Goal: Task Accomplishment & Management: Complete application form

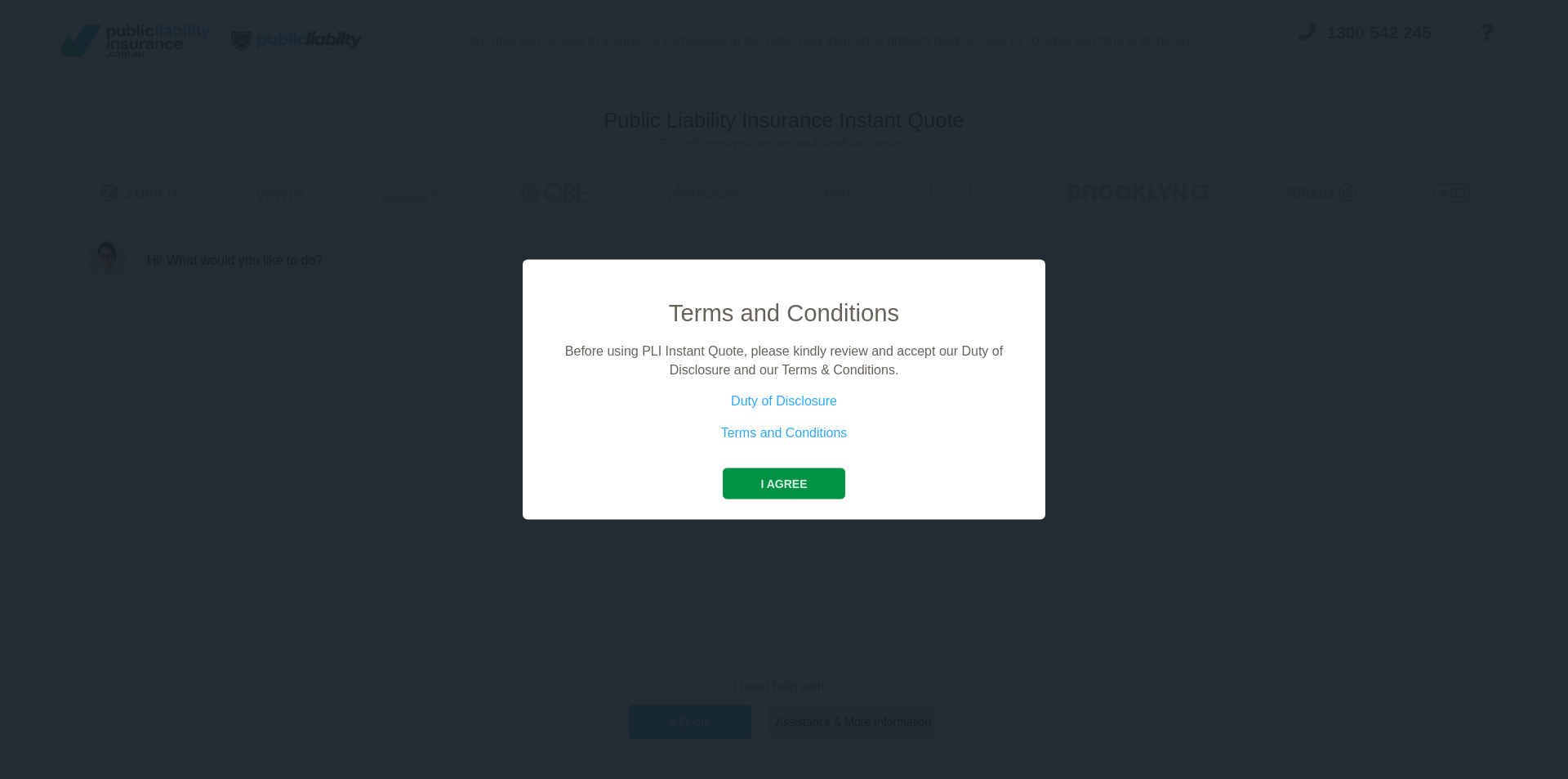
click at [780, 484] on button "I agree" at bounding box center [784, 483] width 122 height 31
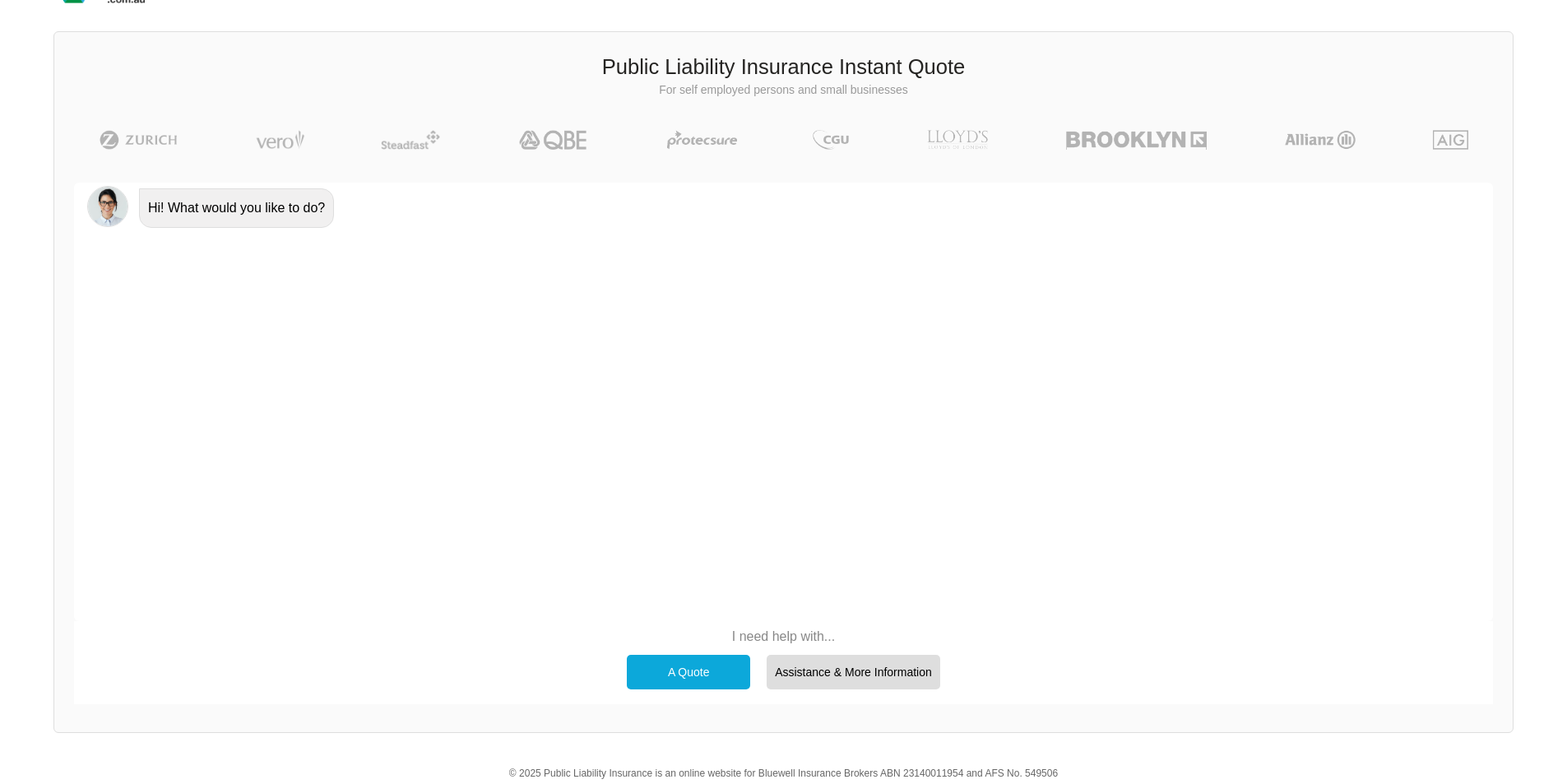
scroll to position [82, 0]
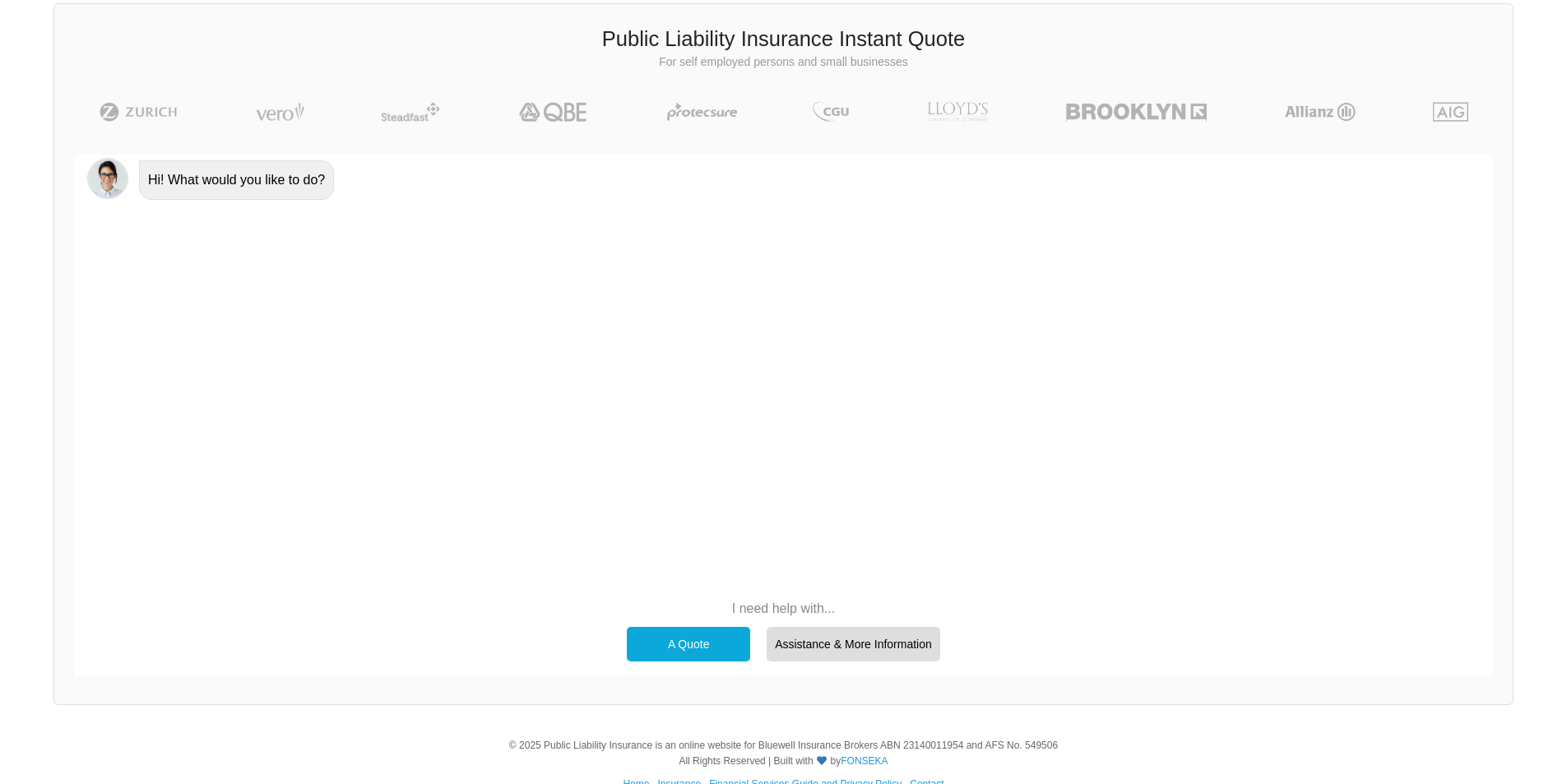
click at [676, 647] on div "A Quote" at bounding box center [689, 644] width 123 height 35
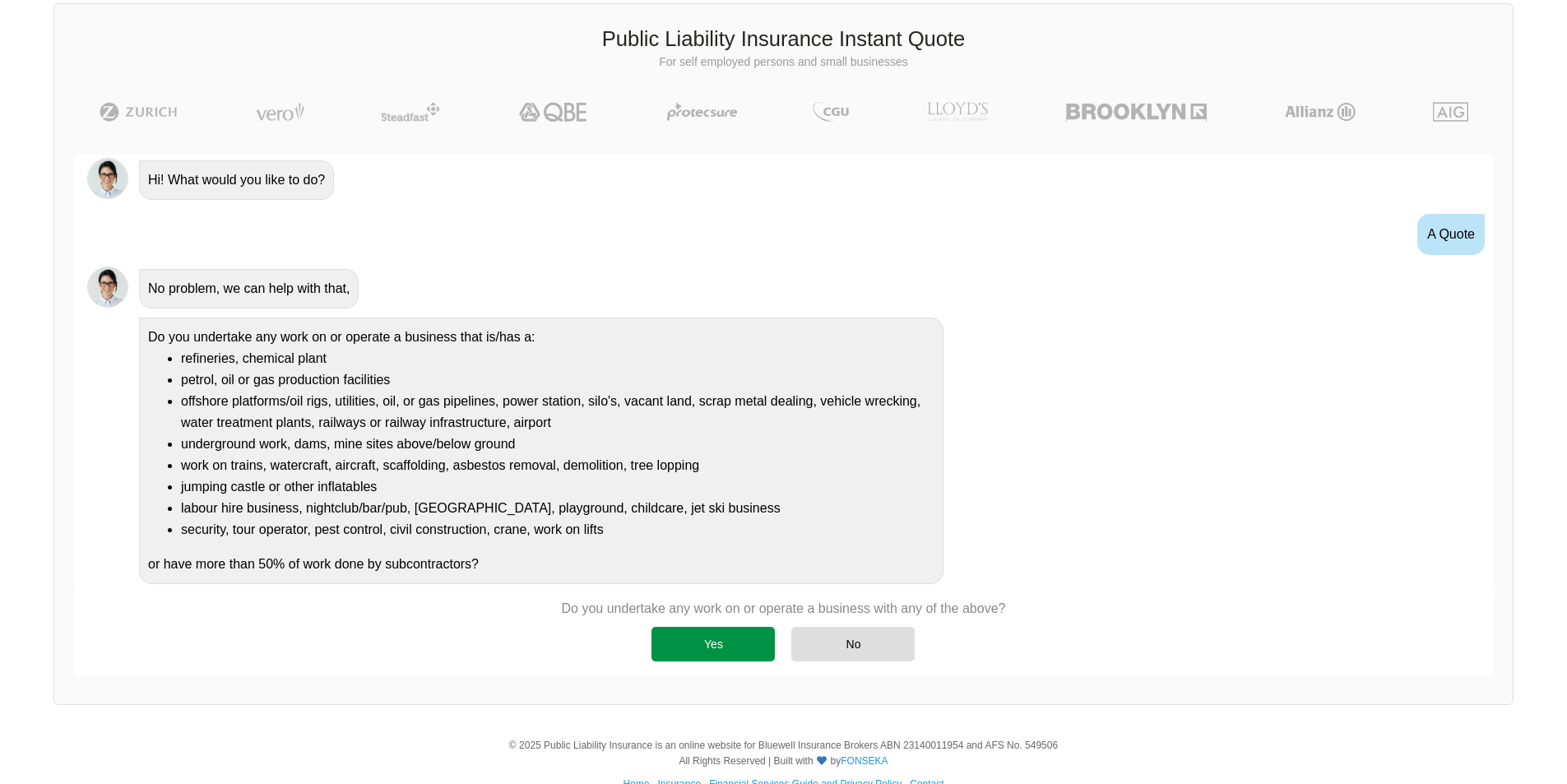
click at [711, 647] on div "Yes" at bounding box center [713, 644] width 123 height 35
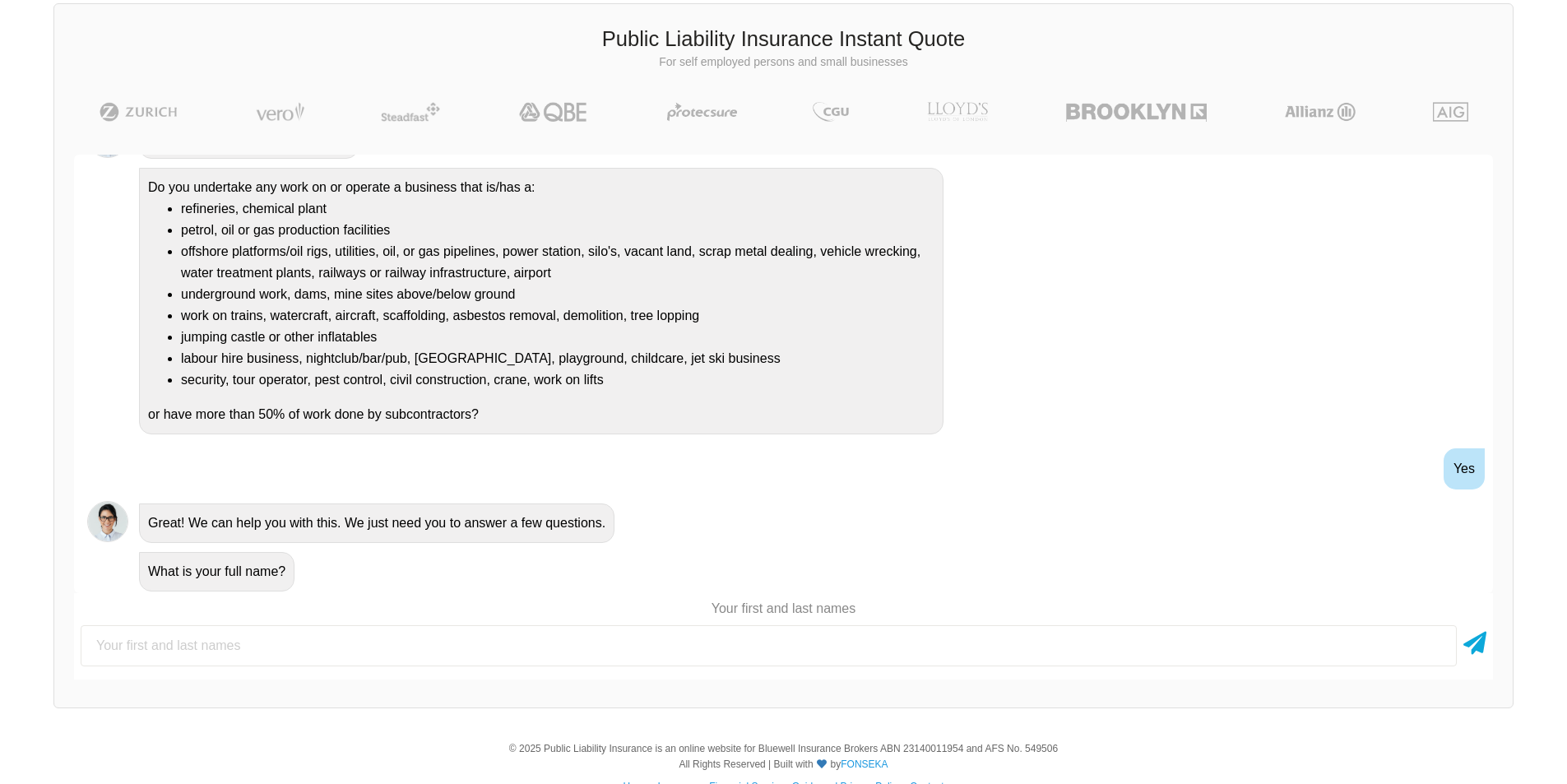
scroll to position [153, 0]
click at [221, 650] on input "text" at bounding box center [768, 646] width 1376 height 41
type input "pest control shooting"
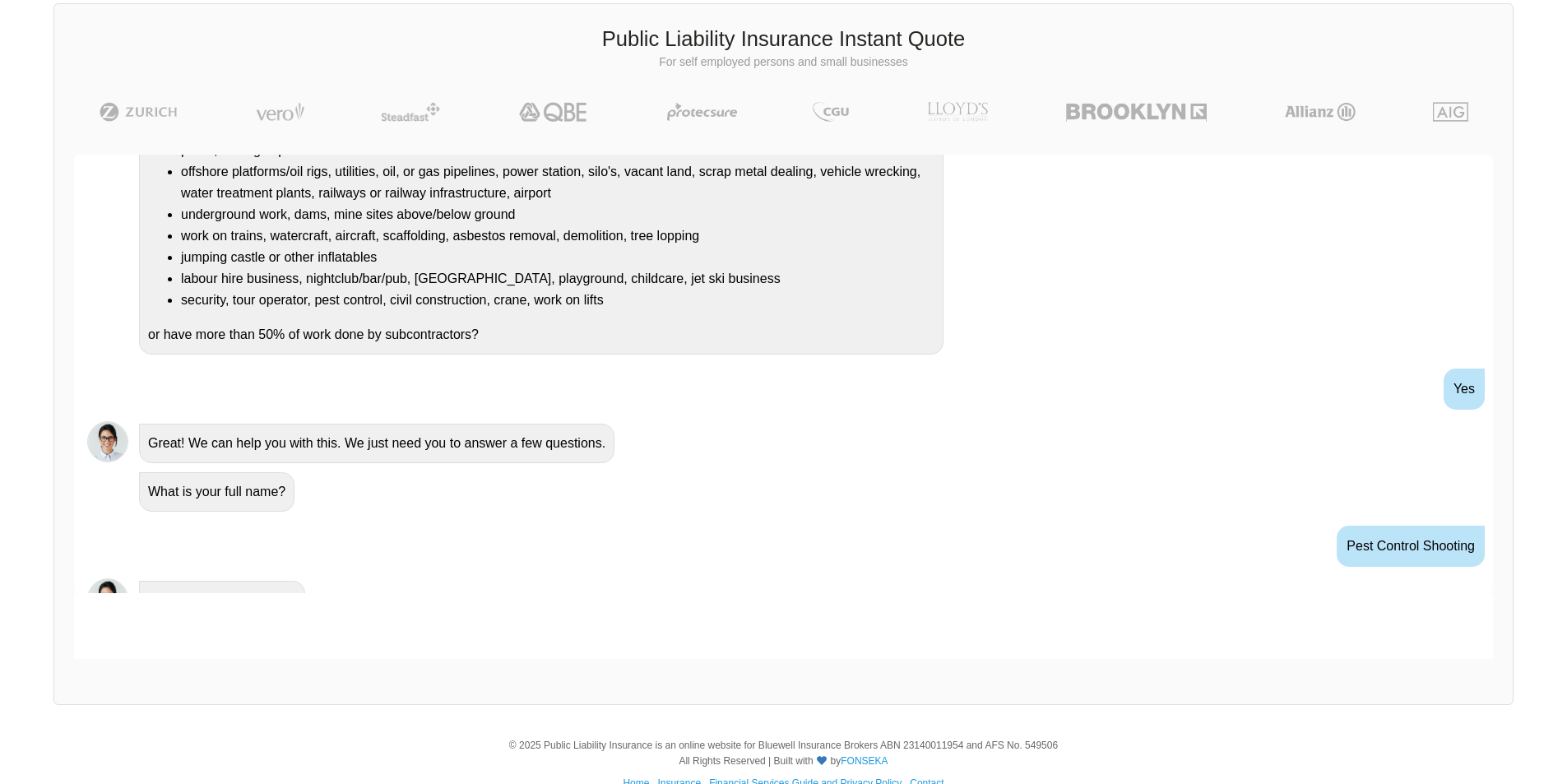
scroll to position [357, 0]
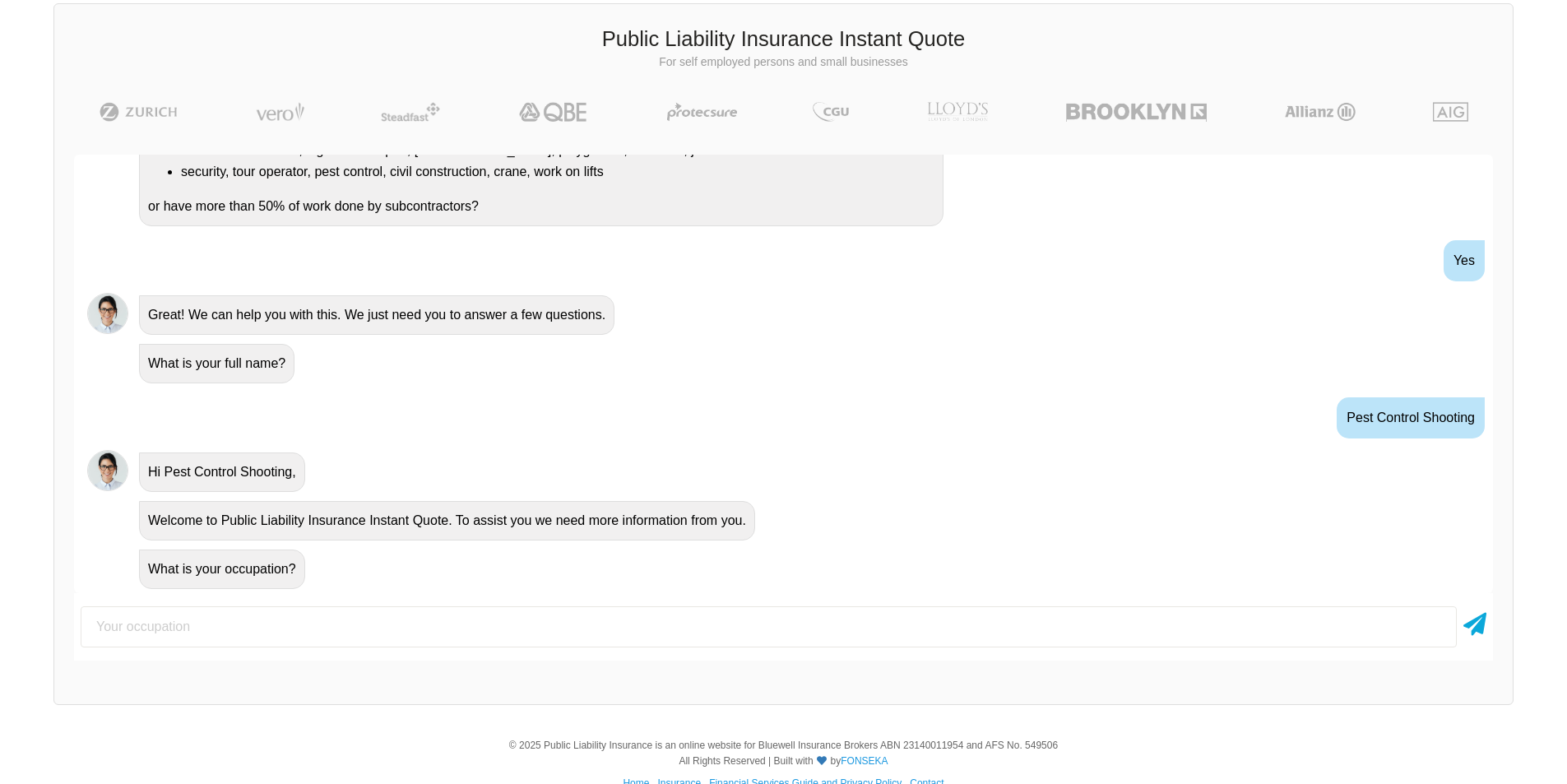
click at [243, 608] on input "text" at bounding box center [768, 626] width 1376 height 41
click at [237, 608] on input "text" at bounding box center [768, 626] width 1376 height 41
type input "registered nurse"
click at [1477, 619] on icon at bounding box center [1476, 620] width 23 height 29
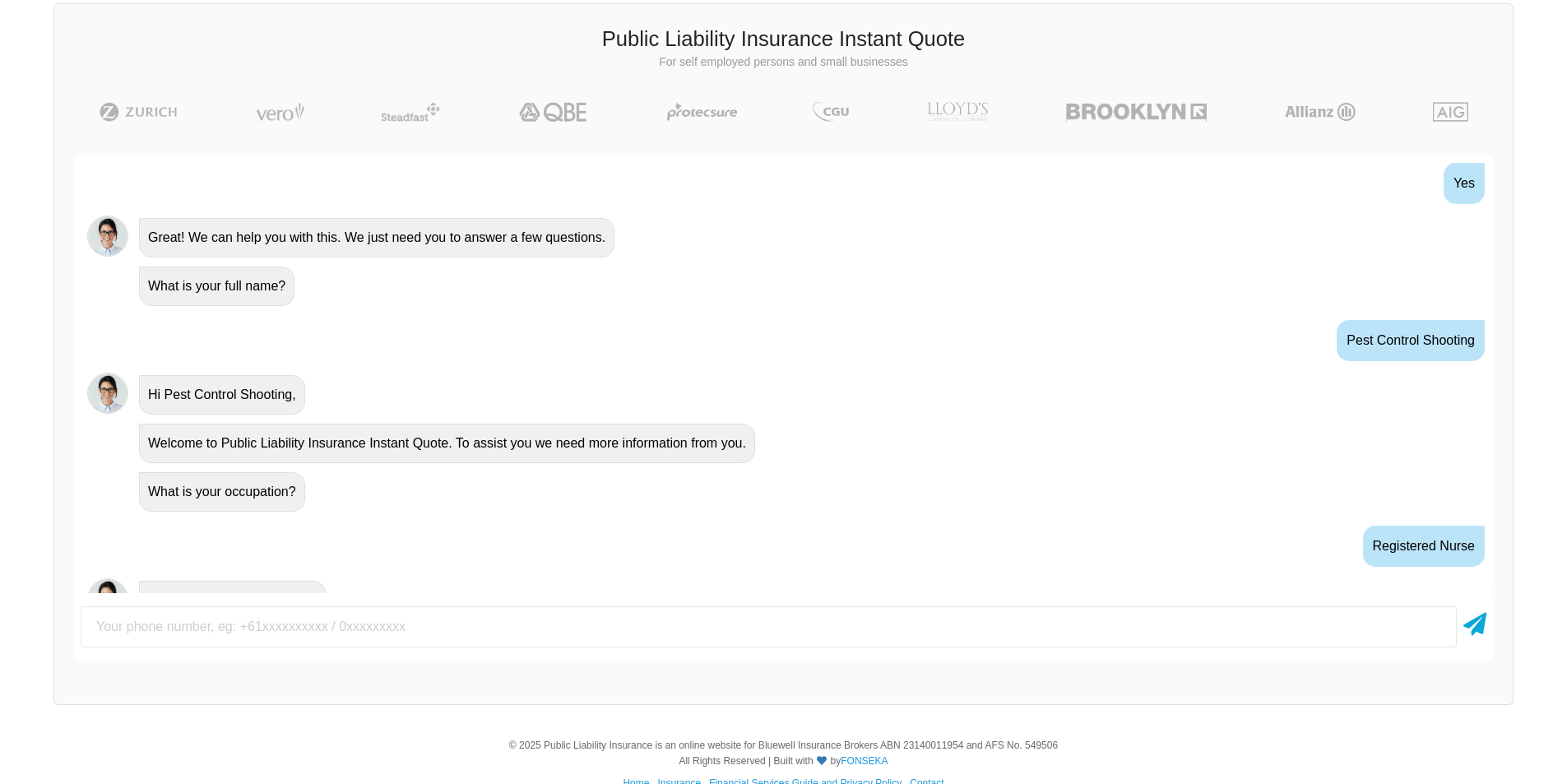
scroll to position [466, 0]
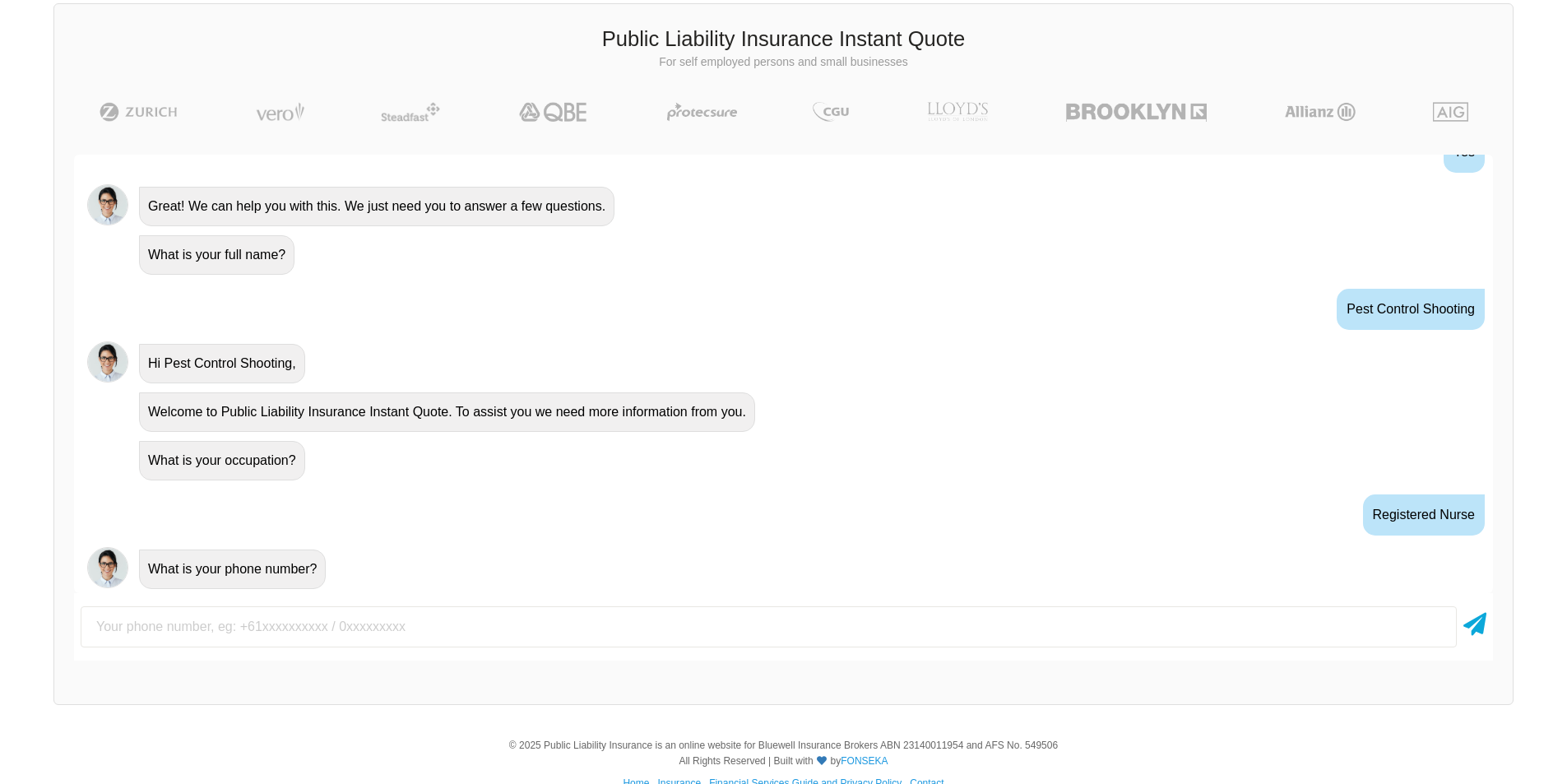
click at [170, 626] on input "text" at bounding box center [768, 626] width 1376 height 41
type input "0430310764"
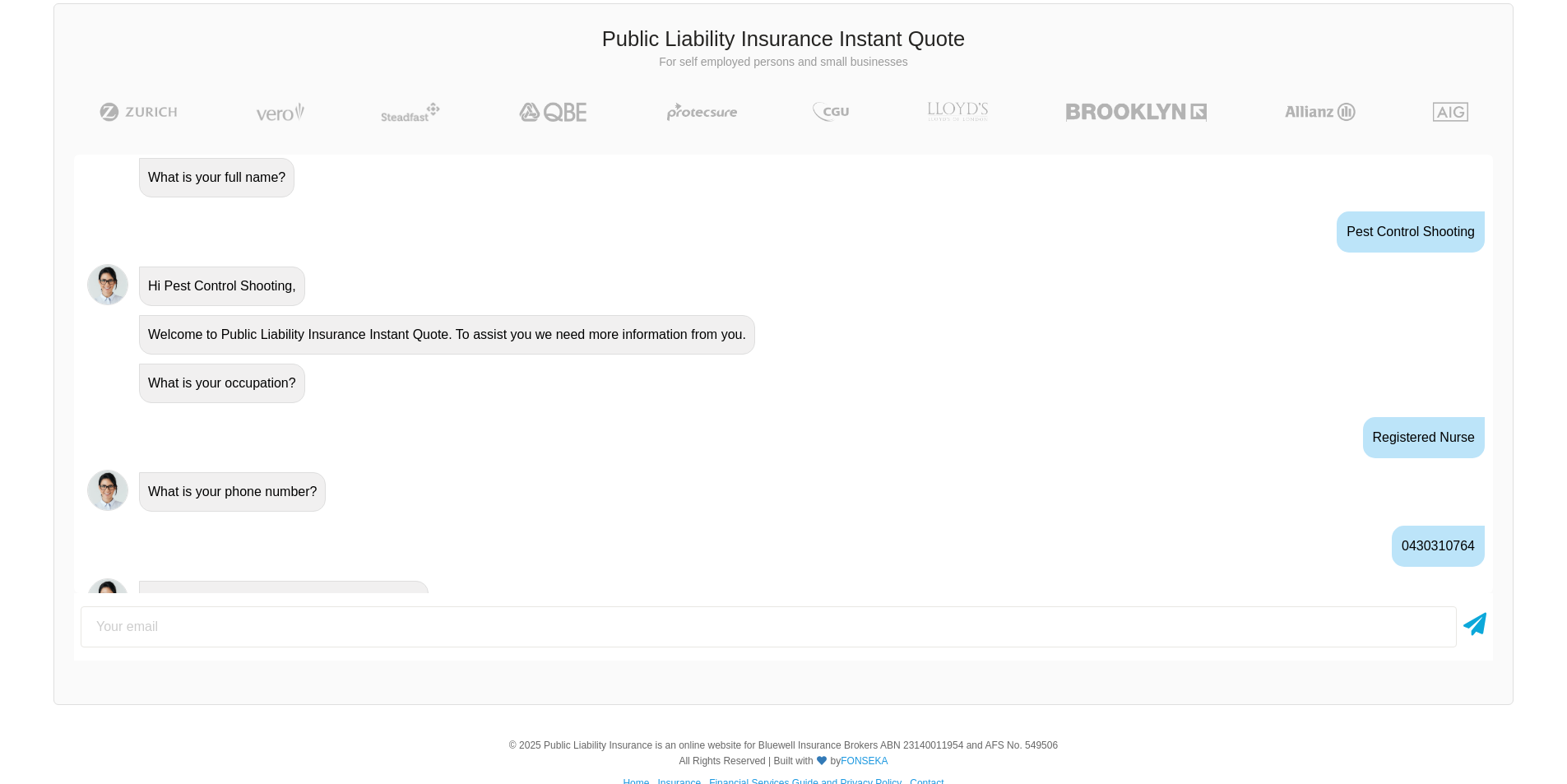
scroll to position [575, 0]
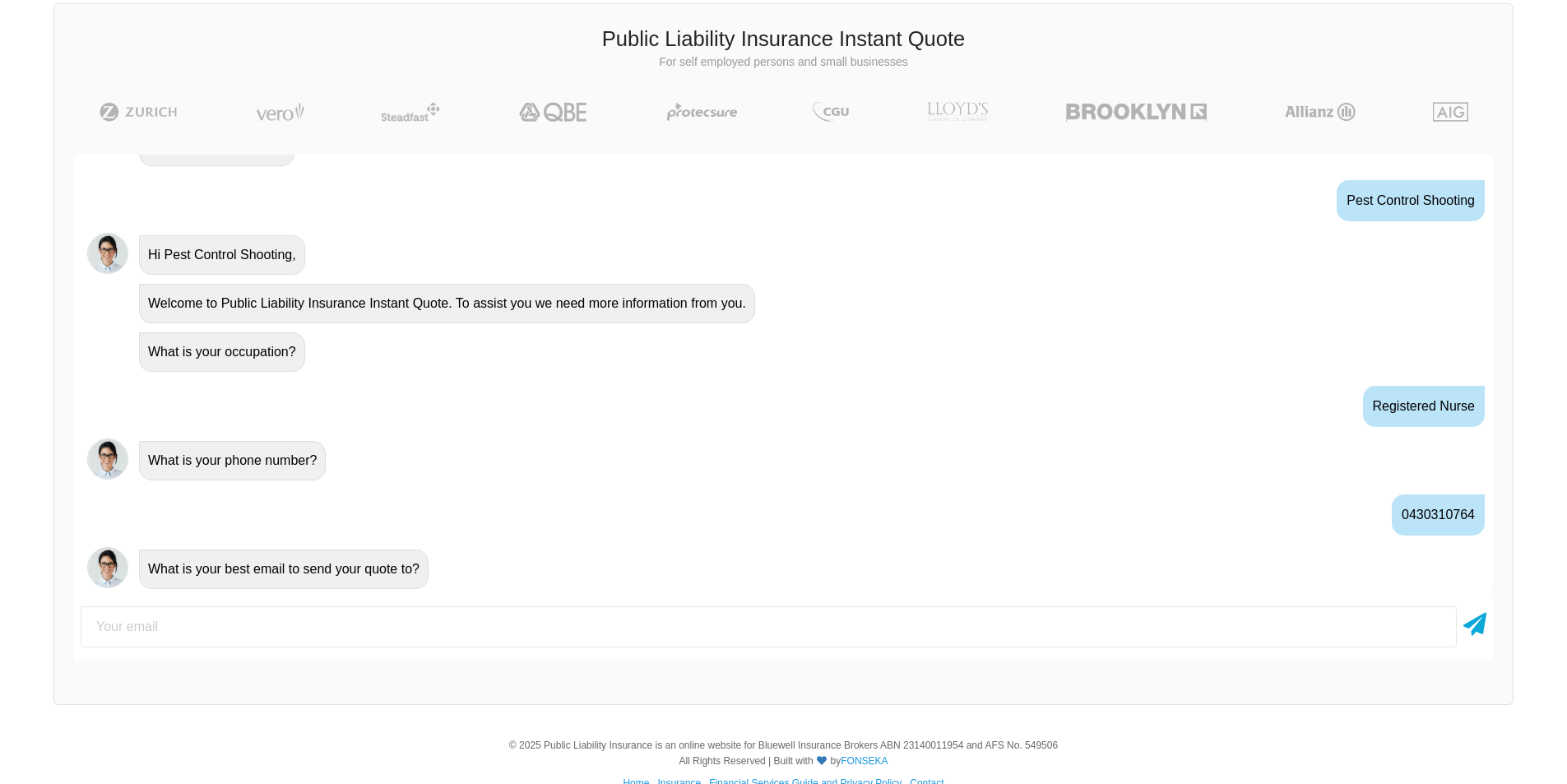
click at [142, 631] on input "email" at bounding box center [768, 626] width 1376 height 41
click at [141, 627] on input "[DOMAIN_NAME]" at bounding box center [768, 626] width 1376 height 41
type input "[EMAIL_ADDRESS][DOMAIN_NAME]"
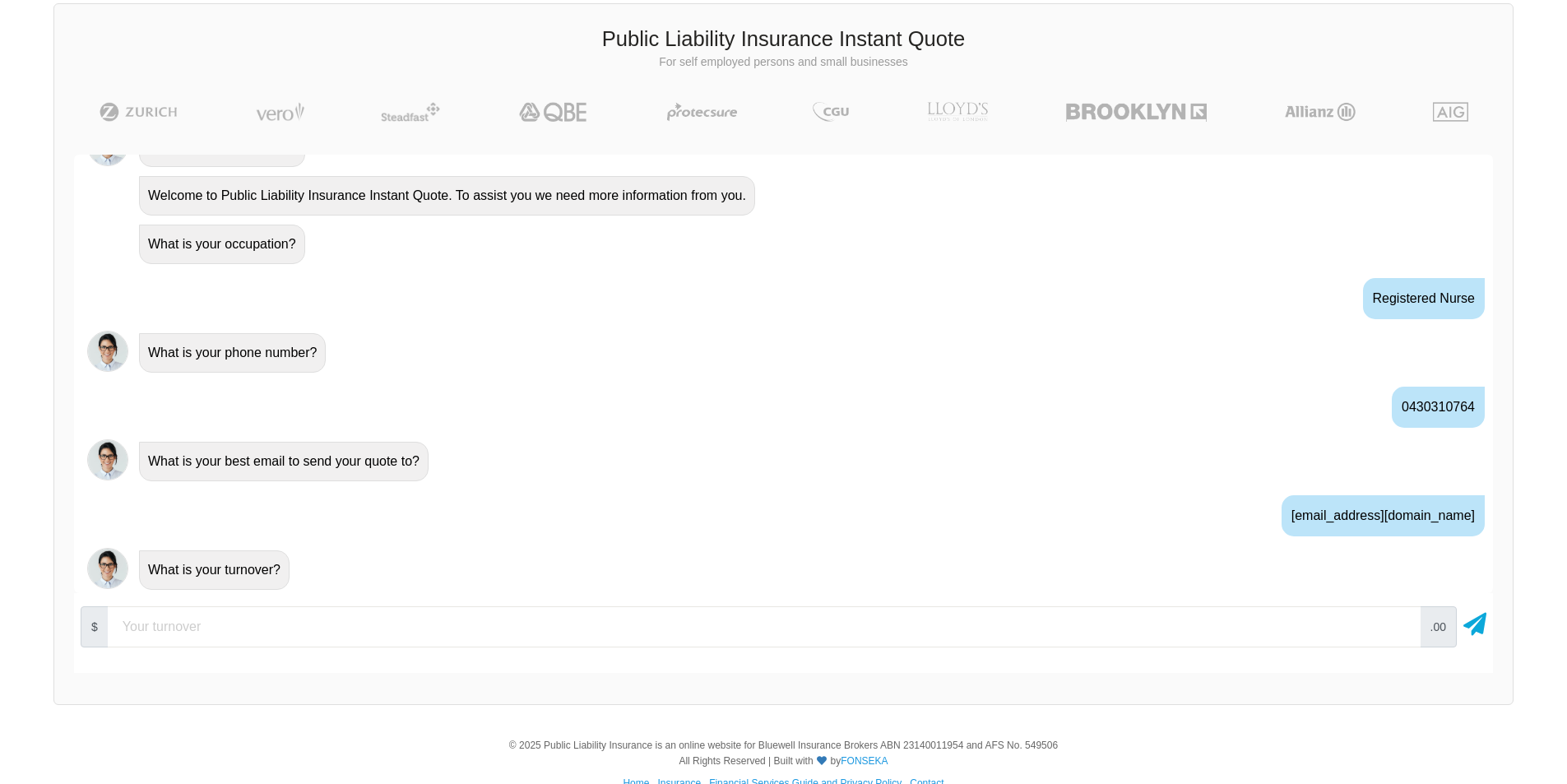
scroll to position [684, 0]
click at [191, 619] on input "number" at bounding box center [764, 626] width 1313 height 41
type input "15000"
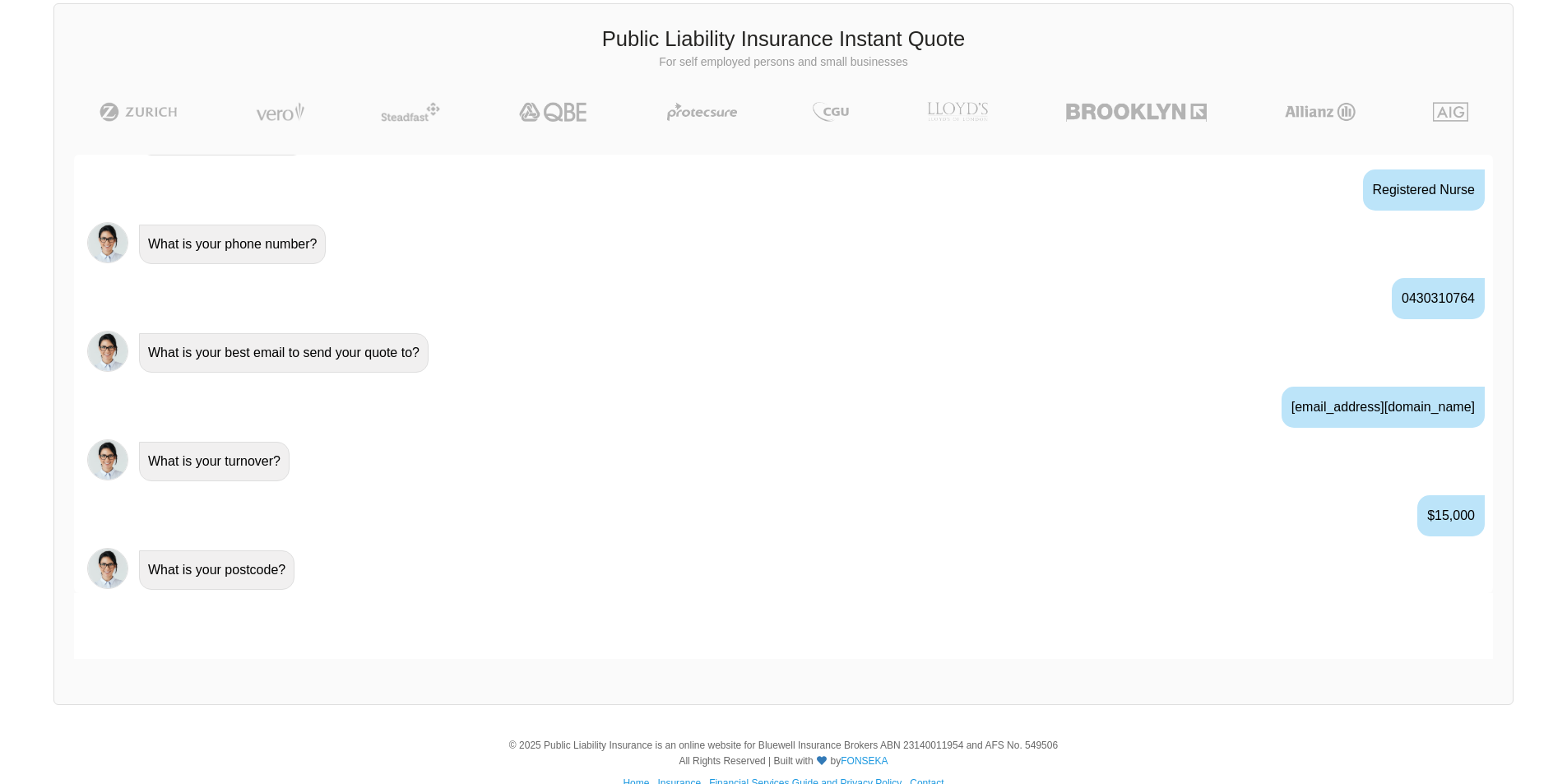
scroll to position [792, 0]
click at [196, 639] on input "number" at bounding box center [768, 626] width 1376 height 41
type input "5169"
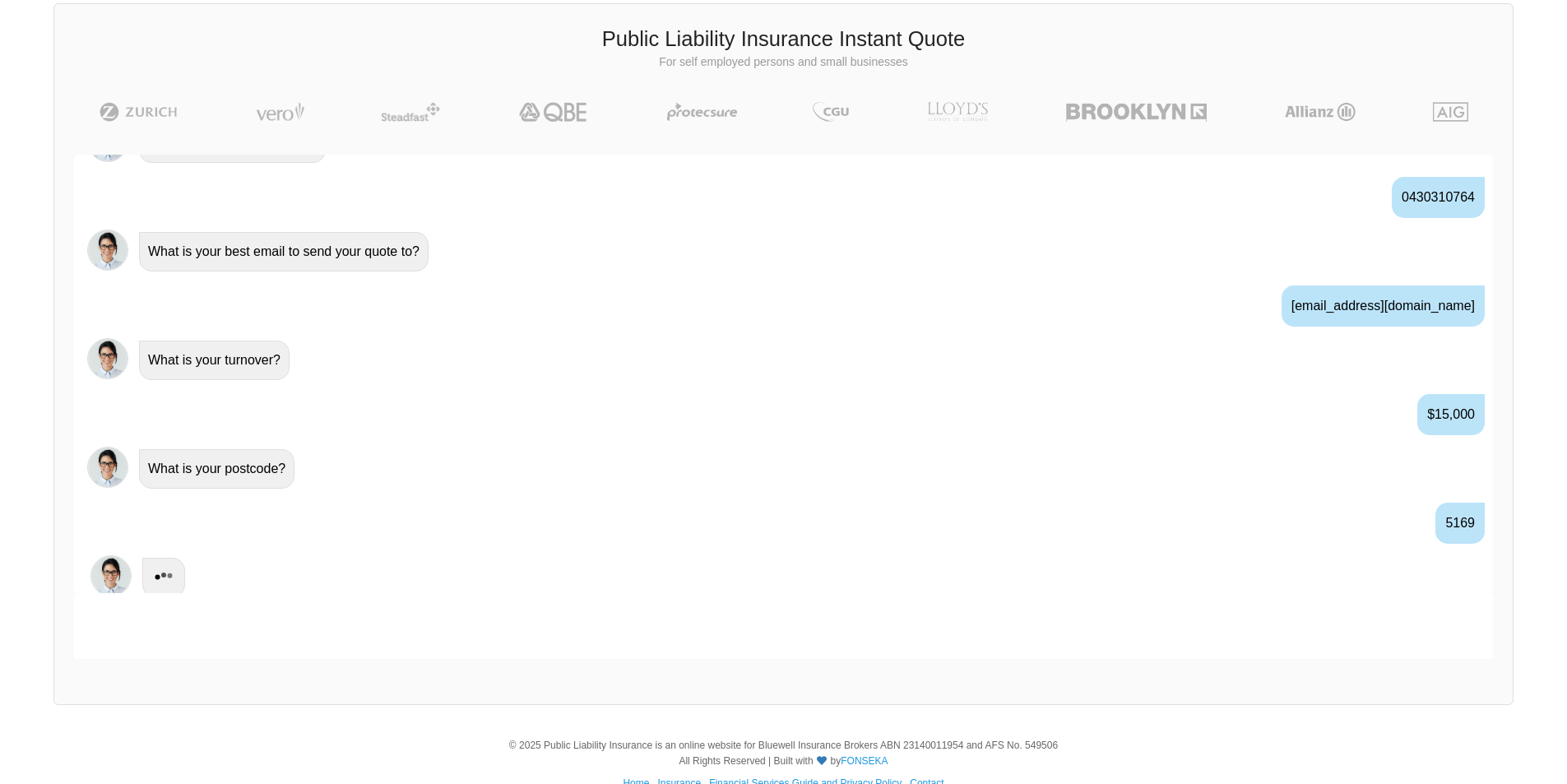
scroll to position [900, 0]
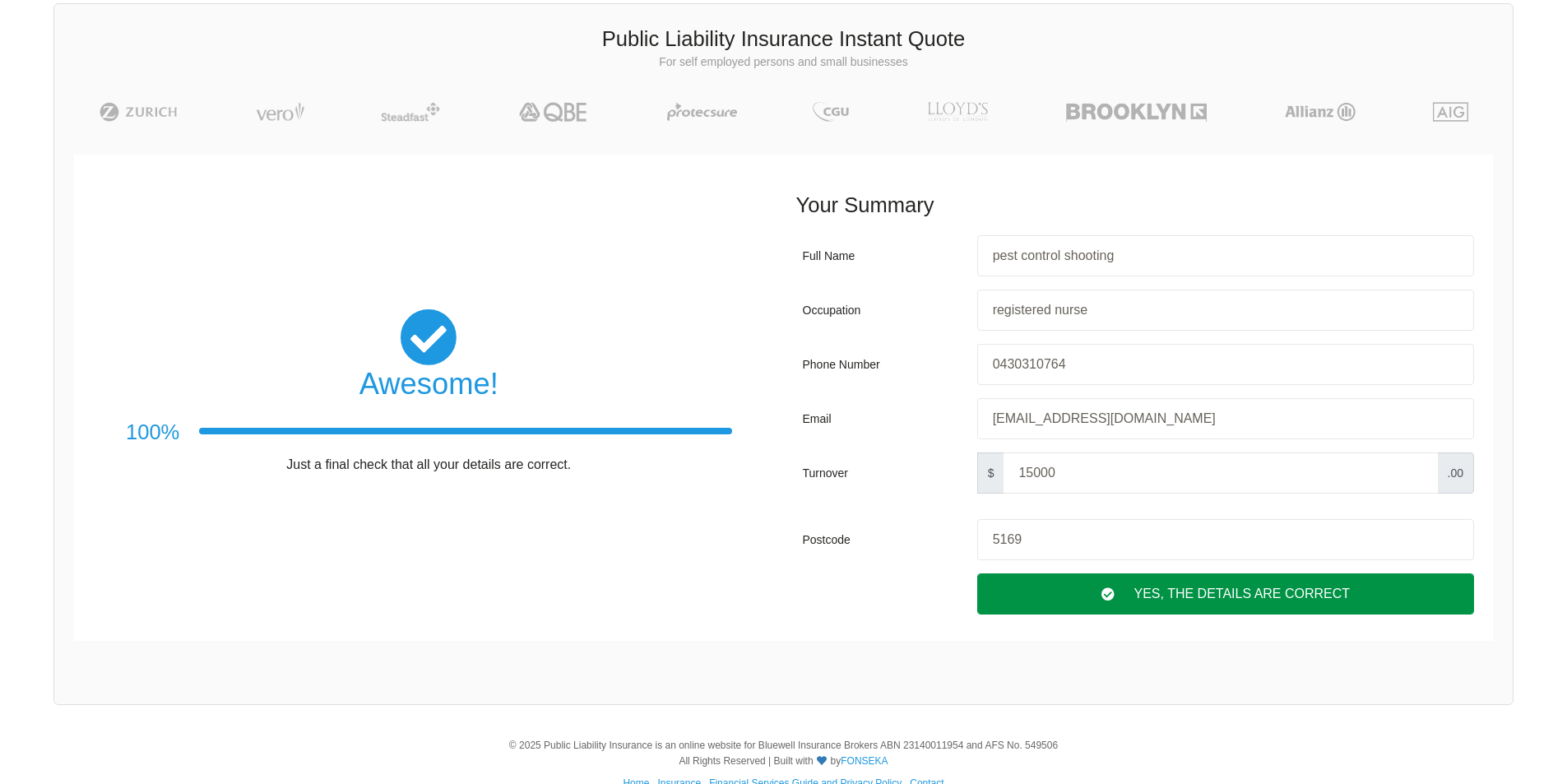
click at [1212, 595] on div "Yes, The Details are correct" at bounding box center [1226, 593] width 497 height 41
